Goal: Task Accomplishment & Management: Use online tool/utility

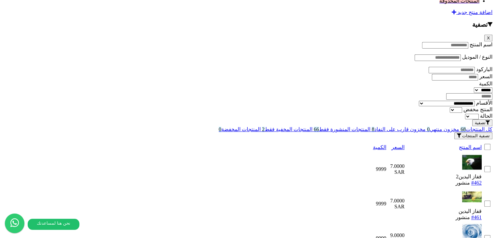
scroll to position [651, 0]
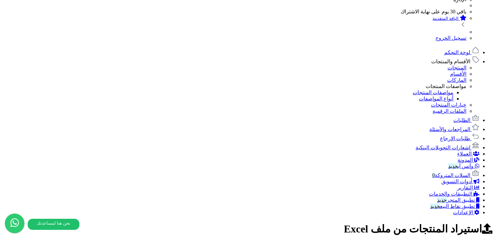
scroll to position [0, -63]
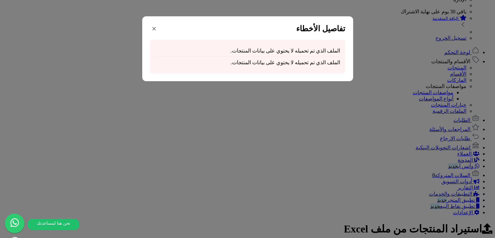
click at [159, 30] on button "×" at bounding box center [154, 29] width 8 height 10
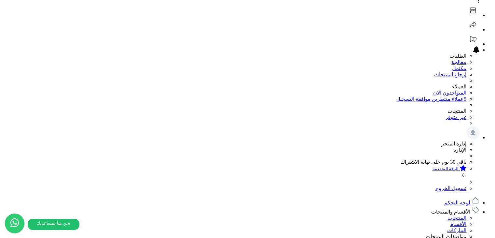
scroll to position [25, 0]
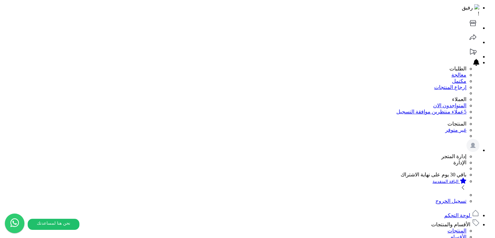
click at [0, 0] on input "اختر الملف" at bounding box center [0, 0] width 0 height 0
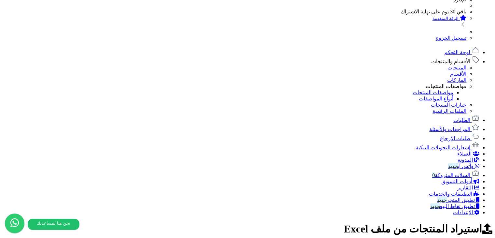
scroll to position [0, 0]
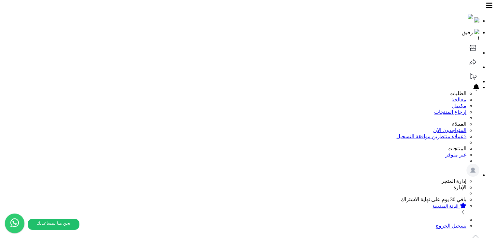
drag, startPoint x: 16, startPoint y: 57, endPoint x: 77, endPoint y: 70, distance: 62.3
drag, startPoint x: 397, startPoint y: 55, endPoint x: 294, endPoint y: 77, distance: 105.0
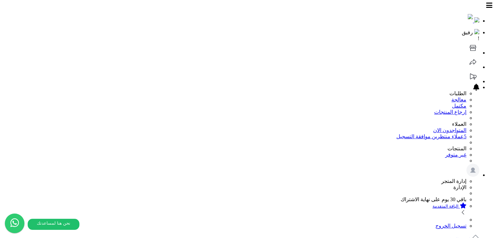
copy div "خطأ في رفع الملف: Failed to upload file to S3: Error executing "PutObject" on "…"
click at [0, 0] on input "اختر الملف" at bounding box center [0, 0] width 0 height 0
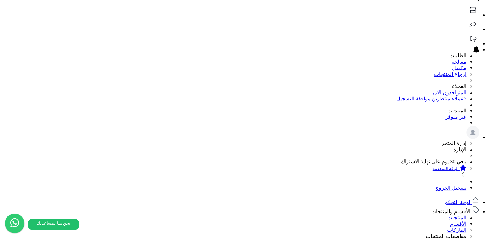
scroll to position [65, 0]
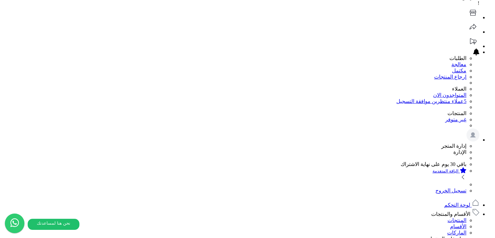
scroll to position [0, 0]
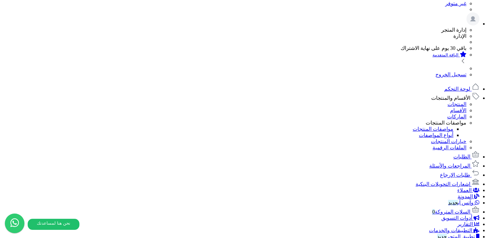
scroll to position [163, 0]
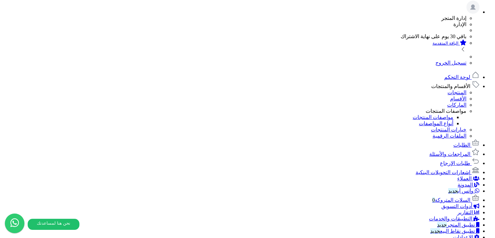
drag, startPoint x: 201, startPoint y: 121, endPoint x: 163, endPoint y: 120, distance: 37.8
